Goal: Information Seeking & Learning: Check status

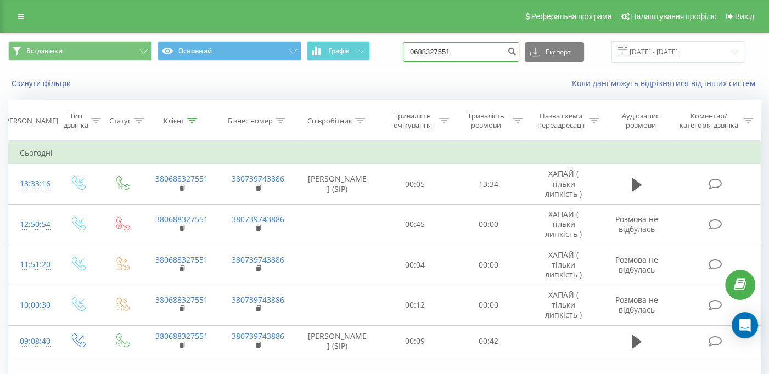
drag, startPoint x: 441, startPoint y: 51, endPoint x: 399, endPoint y: 51, distance: 41.7
click at [399, 51] on div "Всі дзвінки Основний Графік 0688327551 Експорт .csv .xls .xlsx [DATE] - [DATE]" at bounding box center [384, 51] width 753 height 21
paste input "507267090"
type input "0507267090"
click at [516, 52] on icon "submit" at bounding box center [511, 50] width 9 height 7
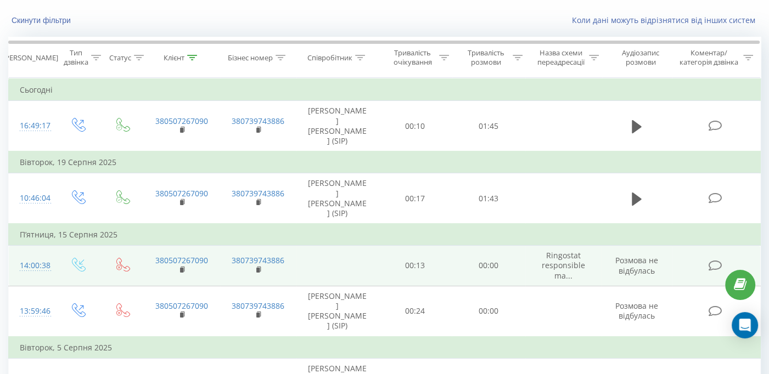
scroll to position [8, 0]
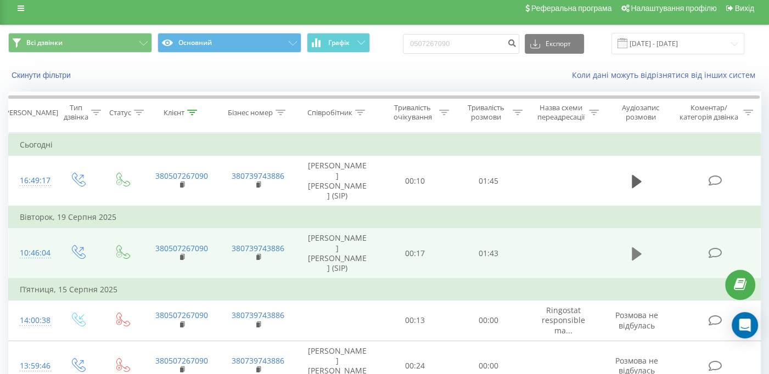
click at [634, 247] on icon at bounding box center [637, 253] width 10 height 13
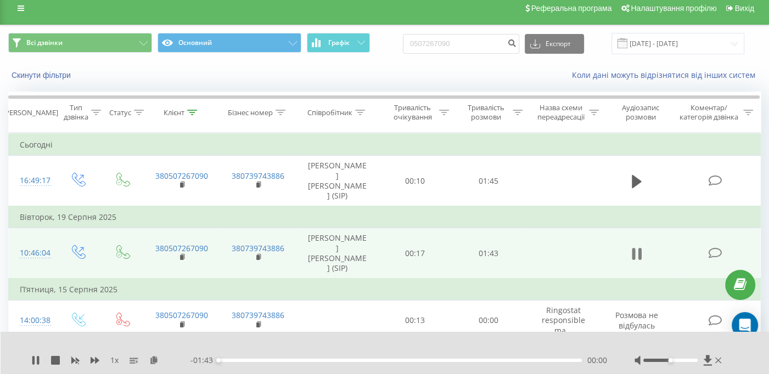
click at [635, 248] on icon at bounding box center [633, 254] width 3 height 12
click at [705, 355] on icon at bounding box center [707, 360] width 9 height 11
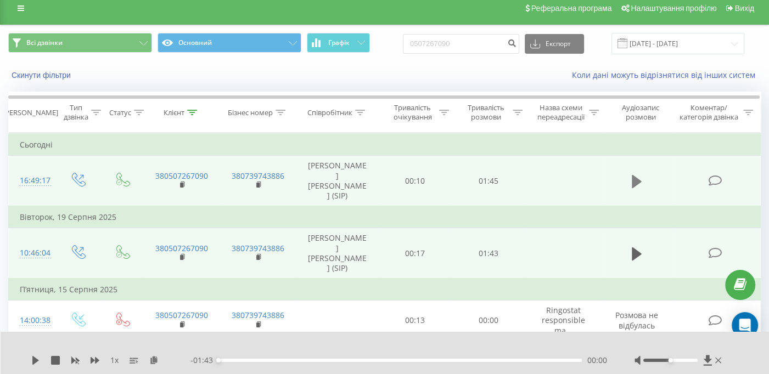
click at [632, 175] on icon at bounding box center [637, 181] width 10 height 13
click at [639, 176] on icon at bounding box center [639, 182] width 3 height 12
click at [705, 357] on icon at bounding box center [707, 360] width 9 height 11
